Goal: Task Accomplishment & Management: Use online tool/utility

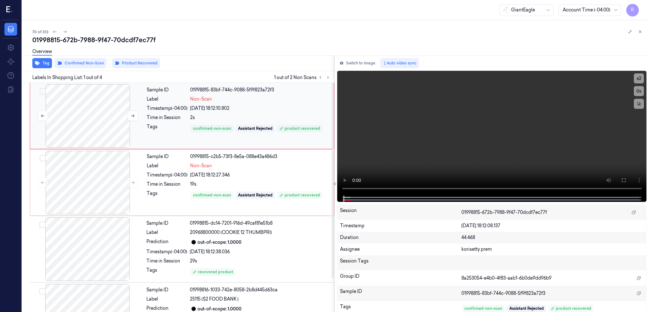
click at [98, 111] on div at bounding box center [87, 115] width 113 height 63
click at [629, 182] on button at bounding box center [624, 180] width 10 height 10
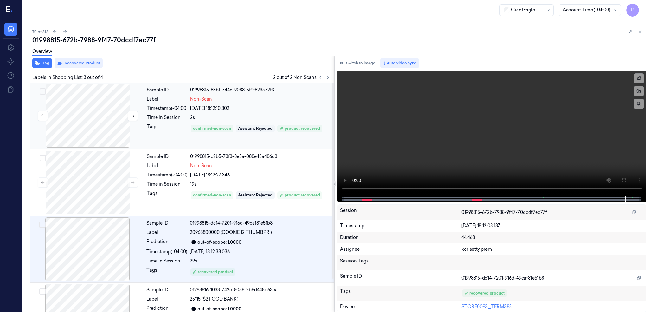
click at [105, 124] on div at bounding box center [87, 115] width 113 height 63
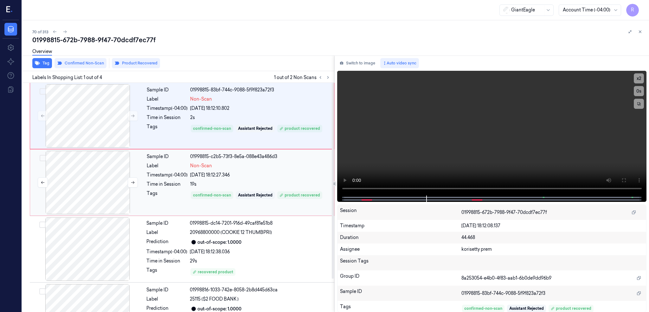
click at [75, 188] on div at bounding box center [87, 182] width 113 height 63
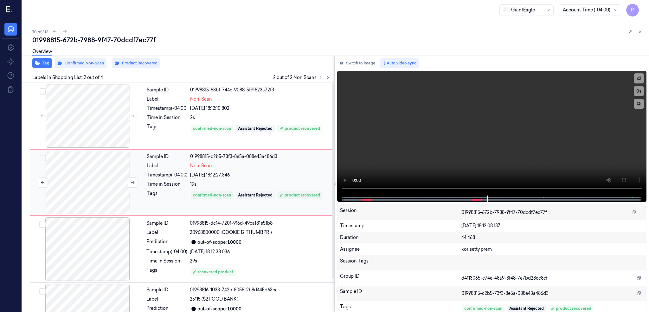
click at [95, 187] on div at bounding box center [87, 182] width 113 height 63
click at [89, 170] on div at bounding box center [87, 182] width 113 height 63
click at [78, 254] on div at bounding box center [87, 248] width 113 height 63
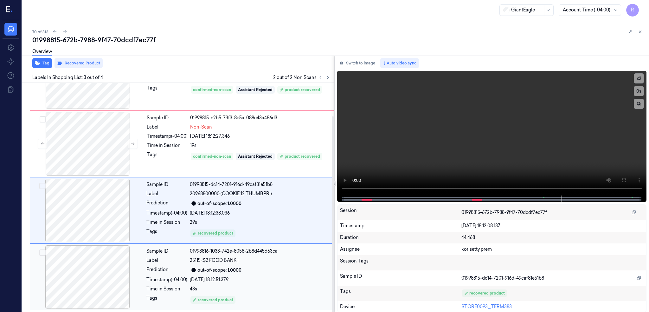
click at [103, 276] on div at bounding box center [87, 276] width 113 height 63
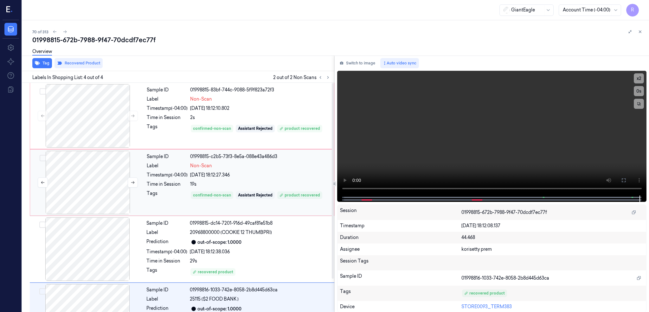
click at [70, 185] on div at bounding box center [87, 182] width 113 height 63
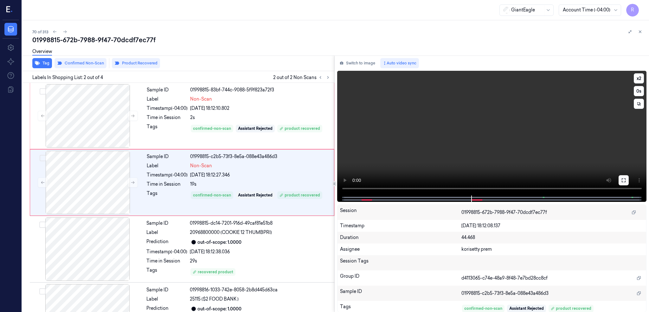
click at [627, 180] on icon at bounding box center [624, 180] width 5 height 5
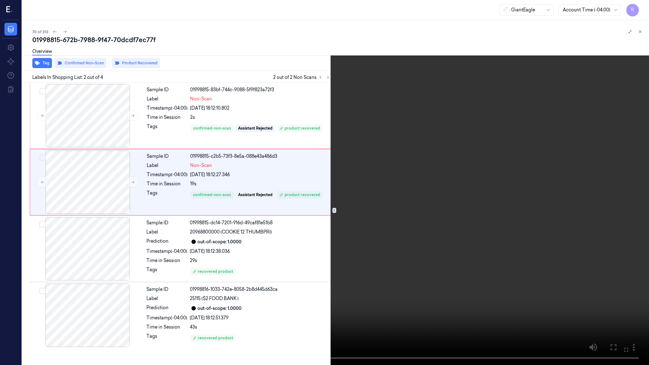
click at [338, 215] on video at bounding box center [324, 182] width 649 height 365
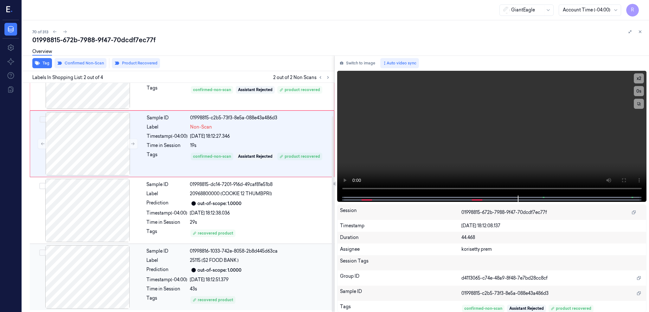
click at [89, 280] on div at bounding box center [87, 276] width 113 height 63
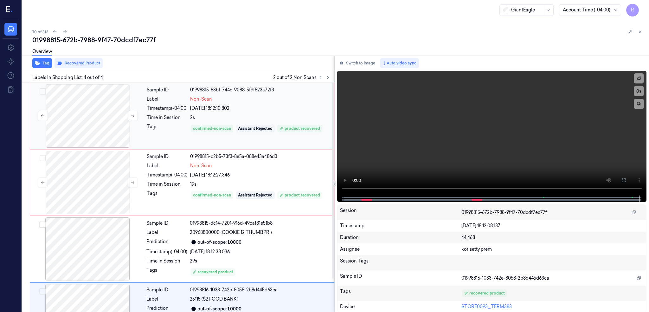
click at [93, 133] on div at bounding box center [87, 115] width 113 height 63
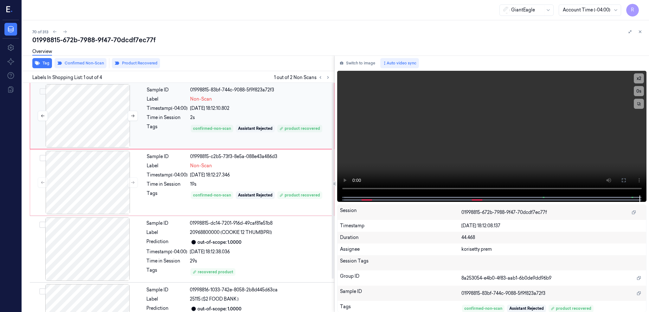
click at [90, 123] on div at bounding box center [87, 115] width 113 height 63
click at [92, 190] on div at bounding box center [87, 182] width 113 height 63
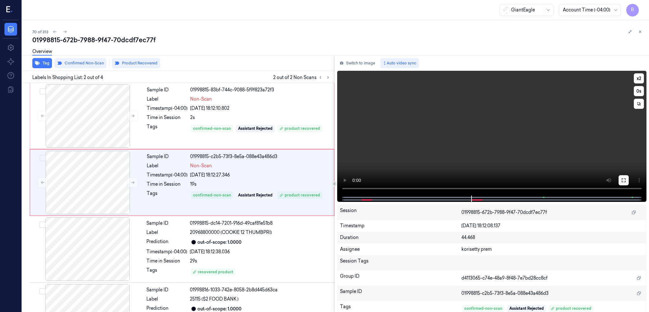
click at [627, 179] on icon at bounding box center [624, 180] width 5 height 5
click at [356, 60] on button "Switch to image" at bounding box center [357, 63] width 41 height 10
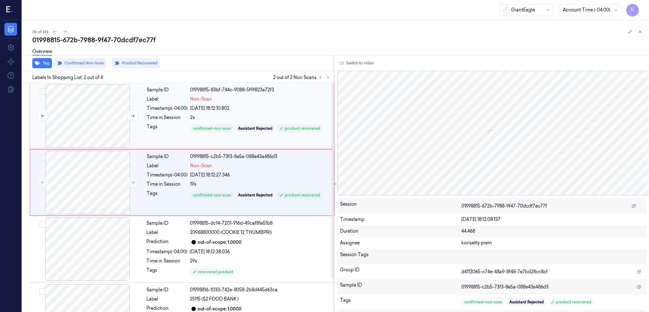
click at [100, 106] on div at bounding box center [87, 115] width 113 height 63
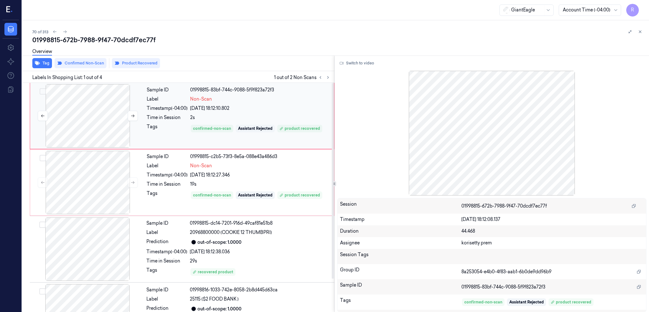
click at [101, 122] on div at bounding box center [87, 115] width 113 height 63
click at [104, 183] on div at bounding box center [87, 182] width 113 height 63
click at [131, 180] on icon at bounding box center [133, 182] width 4 height 4
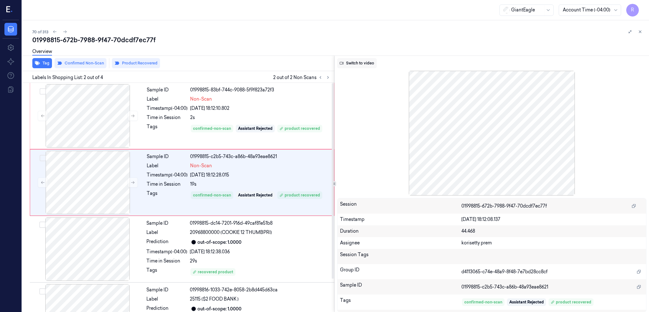
click at [358, 63] on button "Switch to video" at bounding box center [357, 63] width 40 height 10
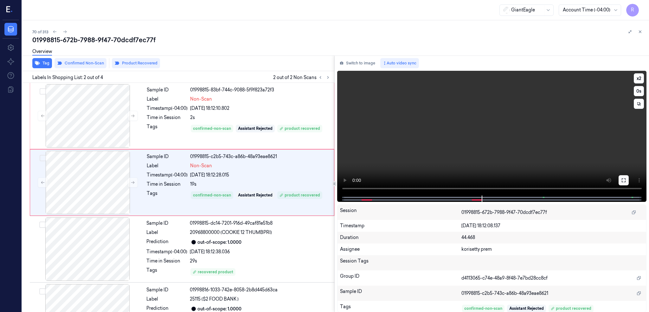
click at [629, 177] on button at bounding box center [624, 180] width 10 height 10
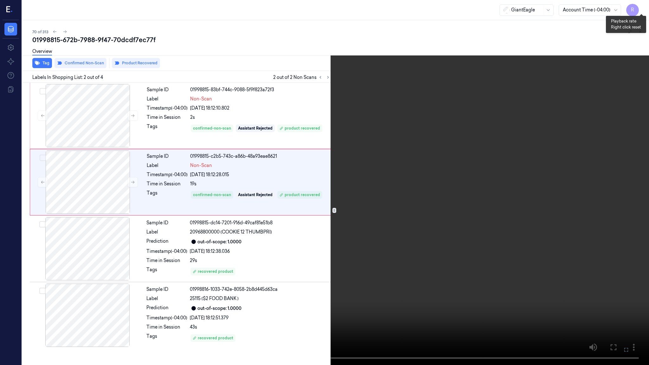
click at [641, 10] on button "x 2" at bounding box center [642, 8] width 10 height 10
click at [641, 10] on button "x 4" at bounding box center [642, 8] width 10 height 10
click at [332, 212] on video at bounding box center [324, 182] width 649 height 365
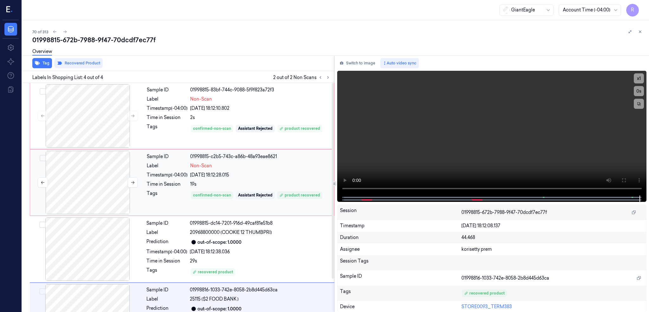
click at [80, 185] on div at bounding box center [87, 182] width 113 height 63
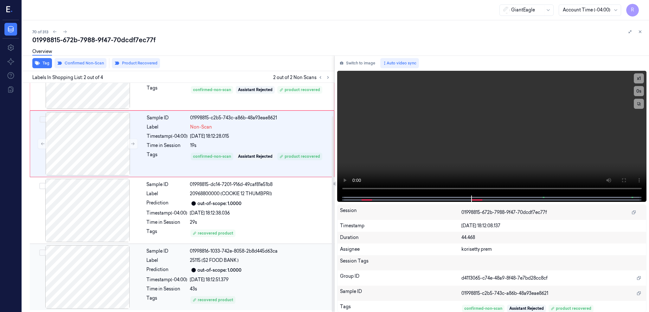
click at [81, 281] on div at bounding box center [87, 276] width 113 height 63
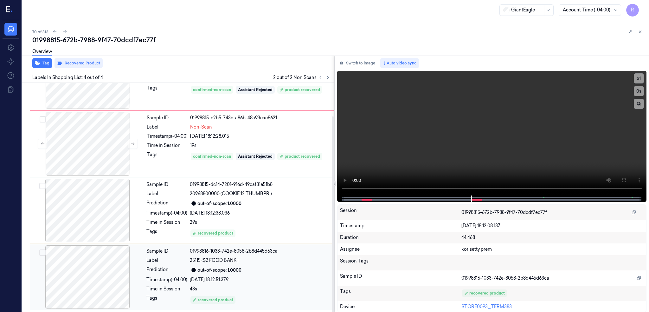
scroll to position [39, 0]
click at [81, 281] on div at bounding box center [87, 276] width 113 height 63
click at [84, 250] on div at bounding box center [87, 276] width 113 height 63
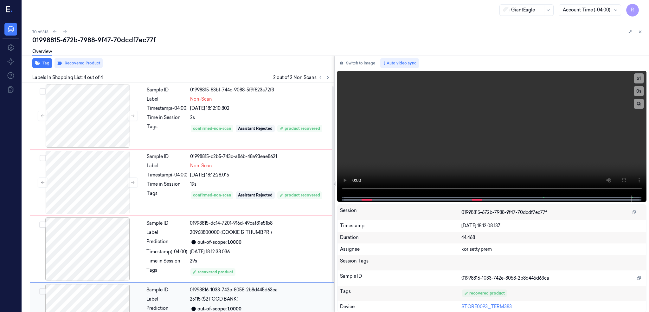
scroll to position [0, 0]
click at [51, 117] on div at bounding box center [87, 115] width 113 height 63
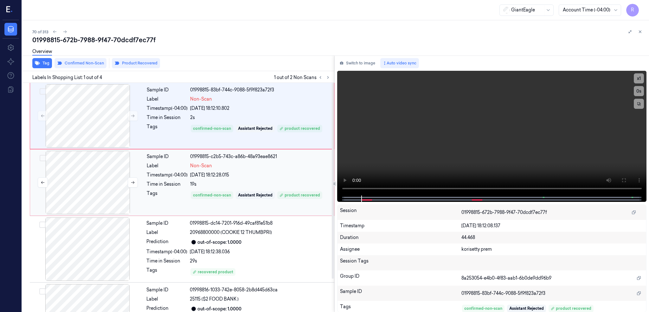
click at [95, 185] on div at bounding box center [87, 182] width 113 height 63
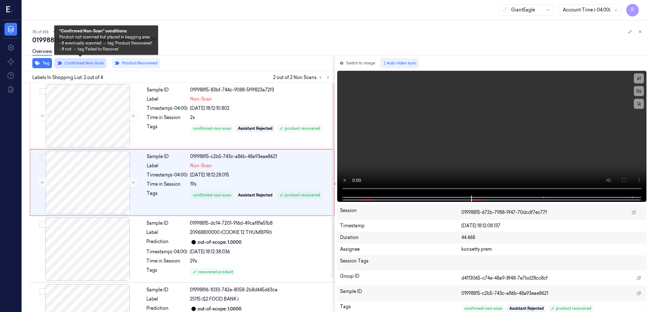
click at [89, 64] on button "Confirmed Non-Scan" at bounding box center [81, 63] width 52 height 10
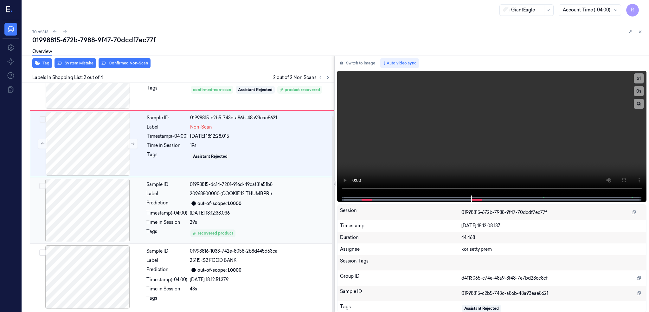
click at [95, 223] on div at bounding box center [87, 210] width 113 height 63
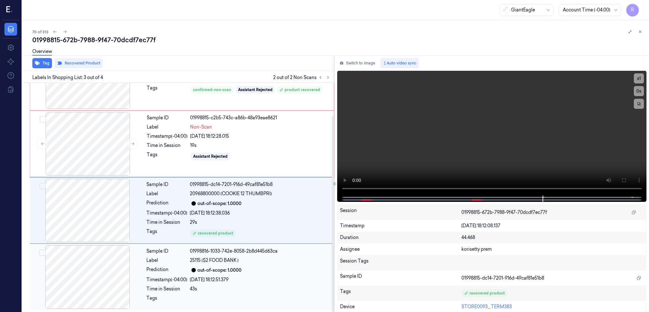
click at [94, 278] on div at bounding box center [87, 276] width 113 height 63
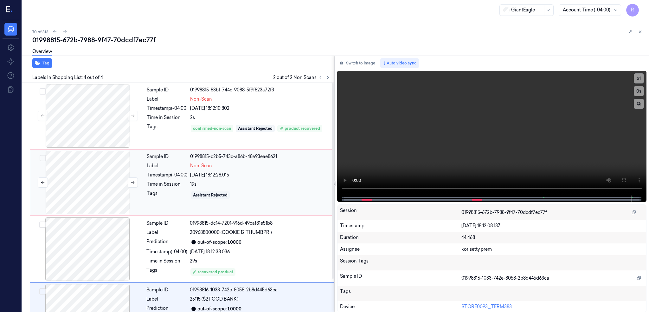
click at [94, 185] on div at bounding box center [87, 182] width 113 height 63
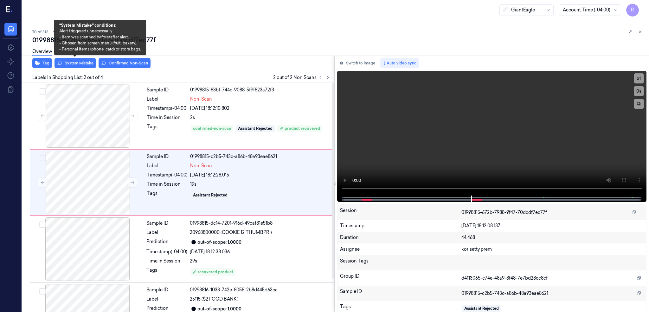
click at [78, 66] on button "System Mistake" at bounding box center [76, 63] width 42 height 10
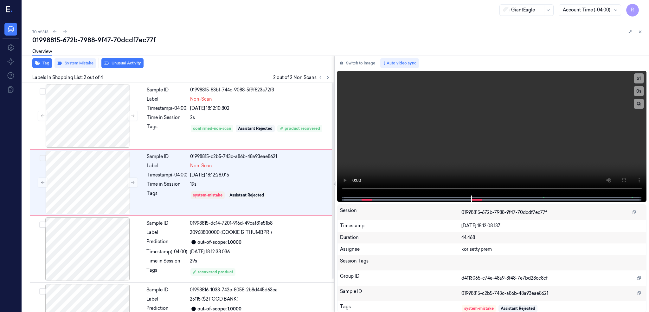
click at [142, 36] on div "01998815-672b-7988-9f47-70dcdf7ec77f" at bounding box center [338, 40] width 612 height 9
copy div "70dcdf7ec77f"
click at [105, 115] on div at bounding box center [87, 115] width 113 height 63
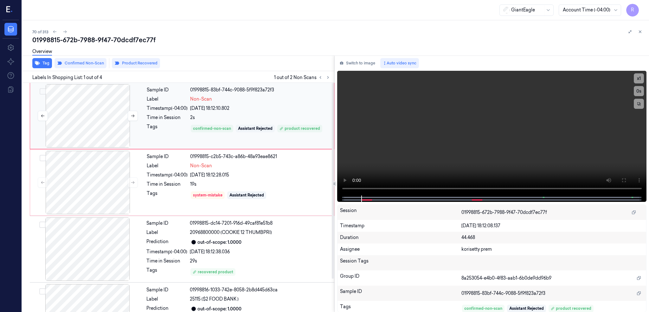
click at [93, 112] on div at bounding box center [87, 115] width 113 height 63
click at [105, 185] on div at bounding box center [87, 182] width 113 height 63
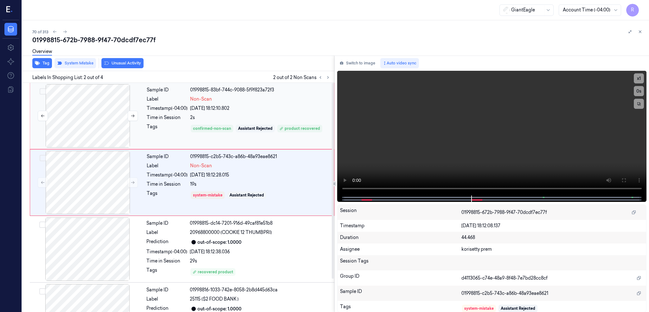
click at [98, 116] on div at bounding box center [87, 115] width 113 height 63
click at [96, 182] on div at bounding box center [87, 182] width 113 height 63
click at [96, 113] on div at bounding box center [87, 115] width 113 height 63
click at [108, 185] on div at bounding box center [87, 182] width 113 height 63
click at [104, 183] on div at bounding box center [87, 182] width 113 height 63
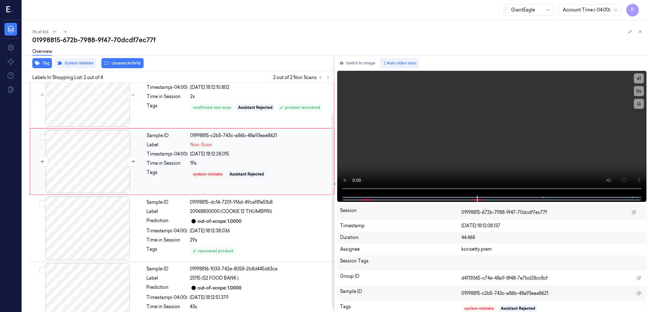
scroll to position [39, 0]
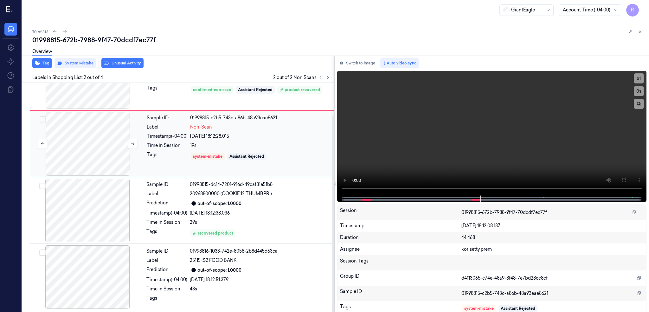
click at [86, 134] on div at bounding box center [87, 143] width 113 height 63
click at [99, 271] on div at bounding box center [87, 276] width 113 height 63
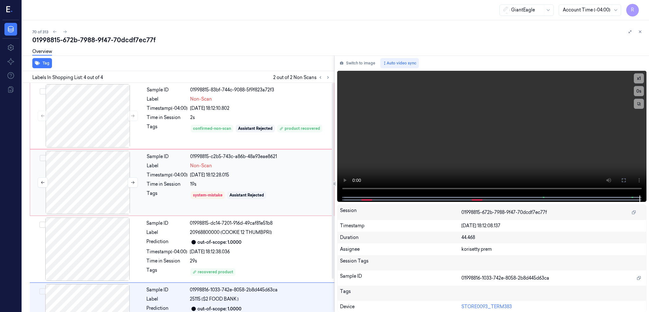
click at [83, 202] on div at bounding box center [87, 182] width 113 height 63
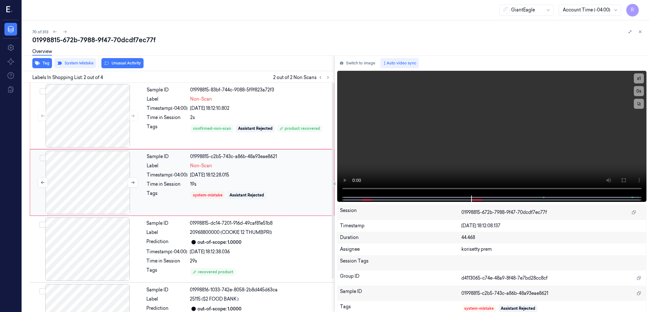
click at [88, 179] on div at bounding box center [87, 182] width 113 height 63
click at [378, 58] on button "Switch to image" at bounding box center [357, 63] width 41 height 10
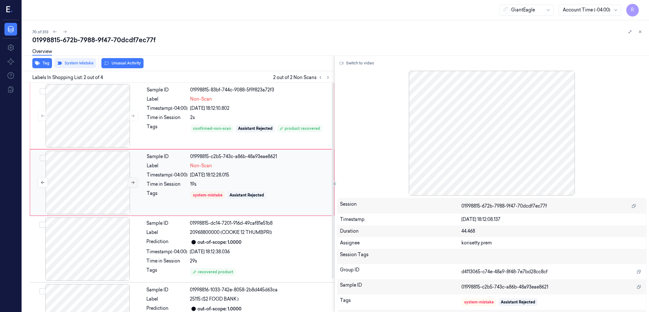
click at [134, 180] on icon at bounding box center [133, 182] width 4 height 4
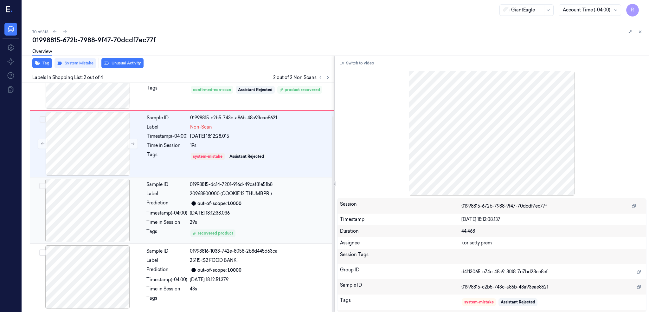
click at [85, 209] on div at bounding box center [87, 210] width 113 height 63
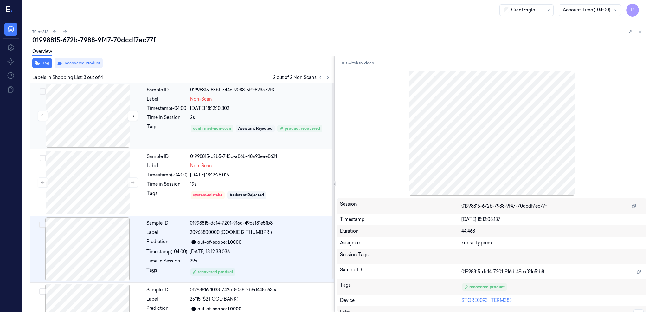
click at [109, 105] on div at bounding box center [87, 115] width 113 height 63
